Goal: Task Accomplishment & Management: Manage account settings

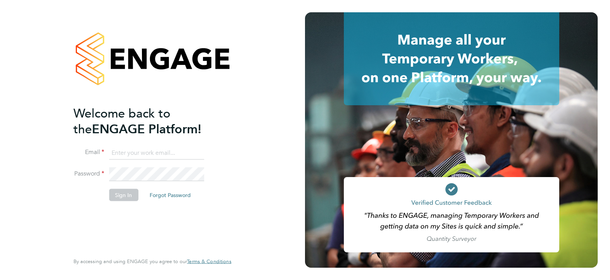
type input "montysymons@jambo.co"
click at [121, 197] on button "Sign In" at bounding box center [123, 195] width 29 height 12
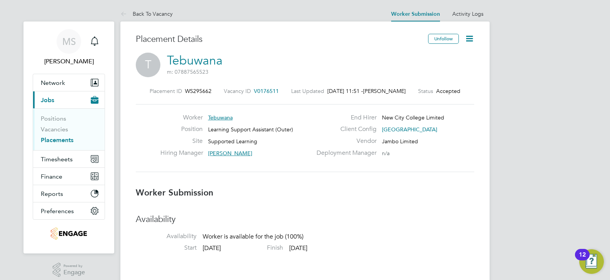
click at [472, 37] on icon at bounding box center [469, 39] width 10 height 10
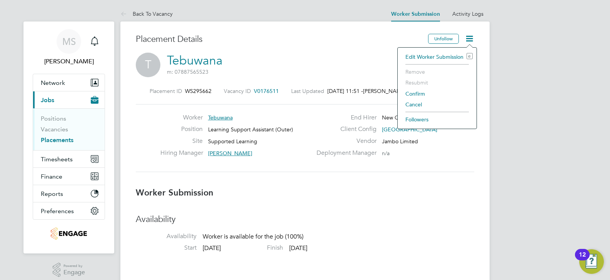
click at [423, 93] on li "Confirm" at bounding box center [436, 93] width 71 height 11
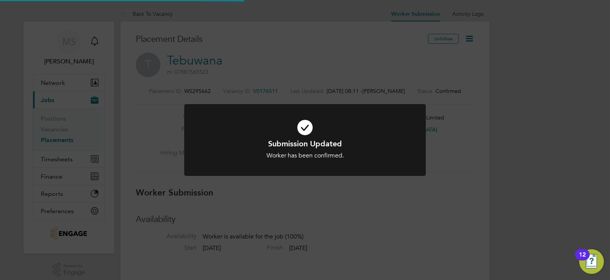
scroll to position [7, 123]
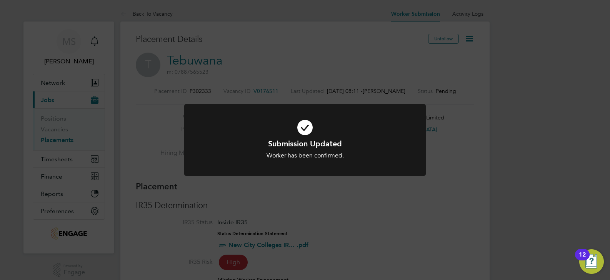
click at [386, 191] on div "Submission Updated Worker has been confirmed. Cancel Okay" at bounding box center [305, 140] width 610 height 280
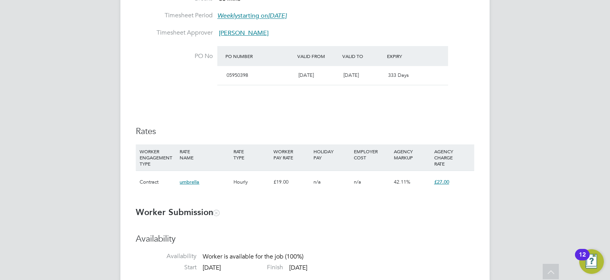
scroll to position [269, 0]
